Goal: Task Accomplishment & Management: Manage account settings

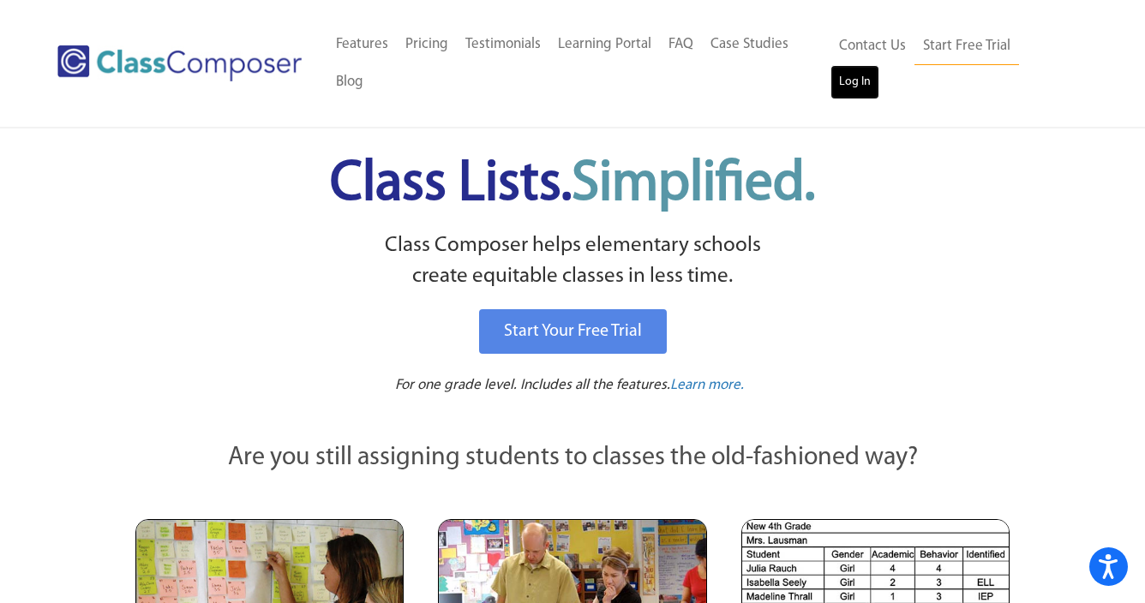
click at [879, 65] on link "Log In" at bounding box center [854, 82] width 49 height 34
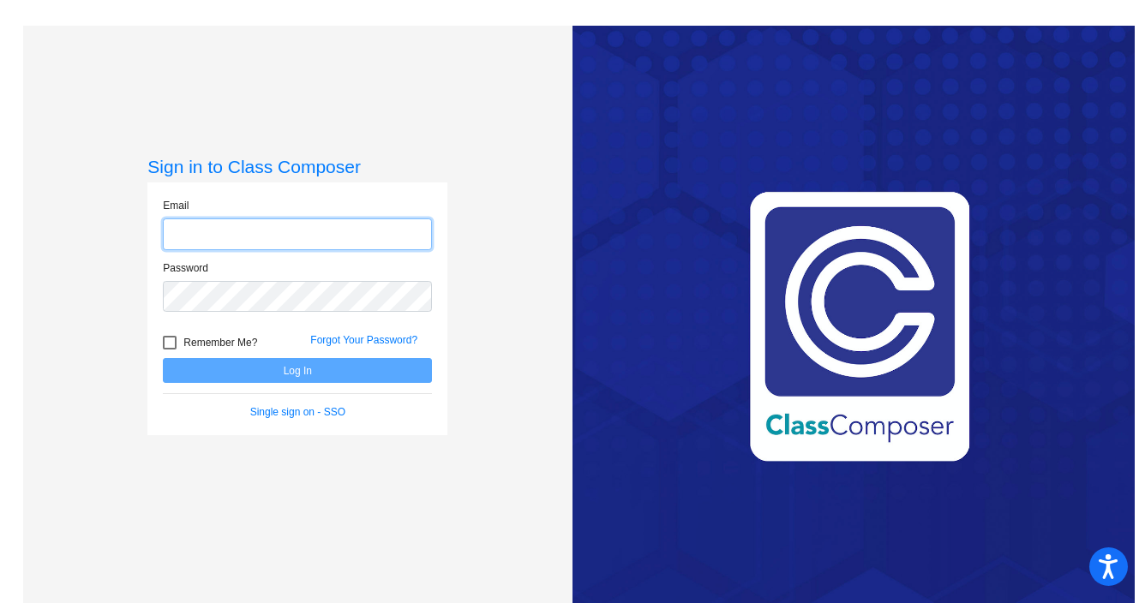
type input "[EMAIL_ADDRESS][DOMAIN_NAME]"
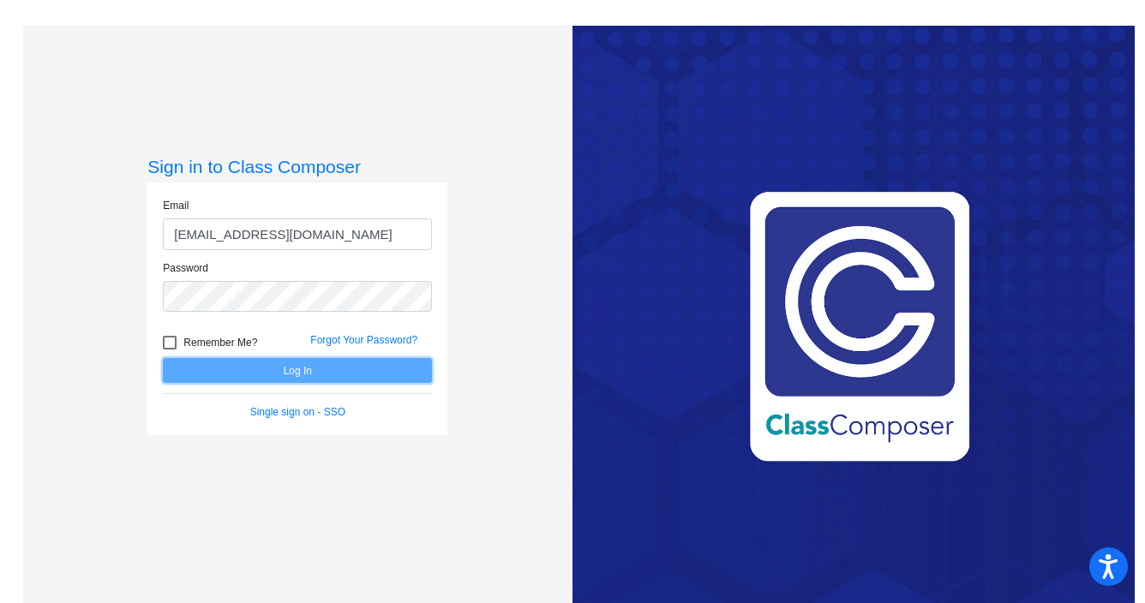
click at [335, 369] on button "Log In" at bounding box center [297, 370] width 269 height 25
